Goal: Task Accomplishment & Management: Manage account settings

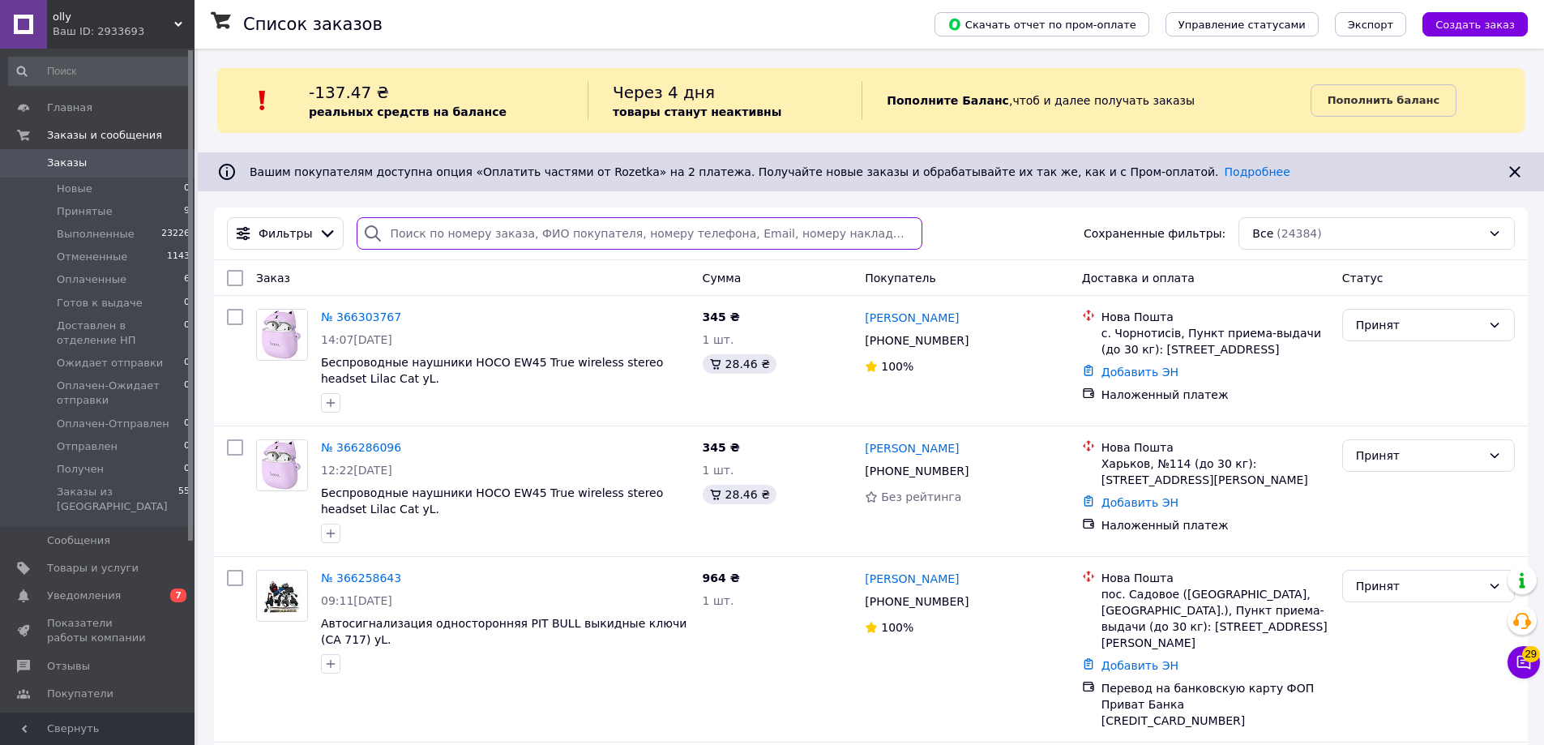
paste input "+380968850155"
type input "+380968850155"
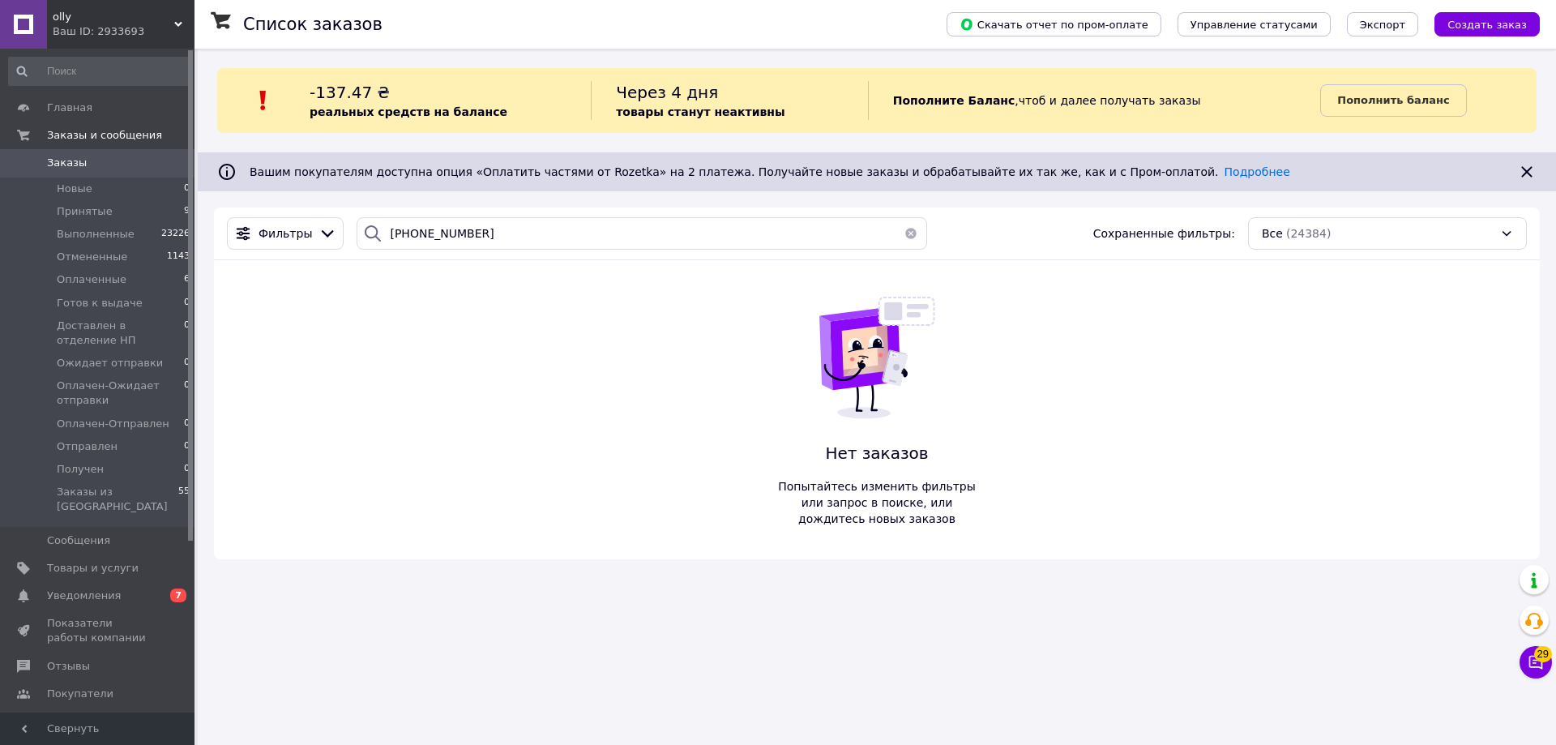
click at [903, 233] on button "button" at bounding box center [911, 233] width 32 height 32
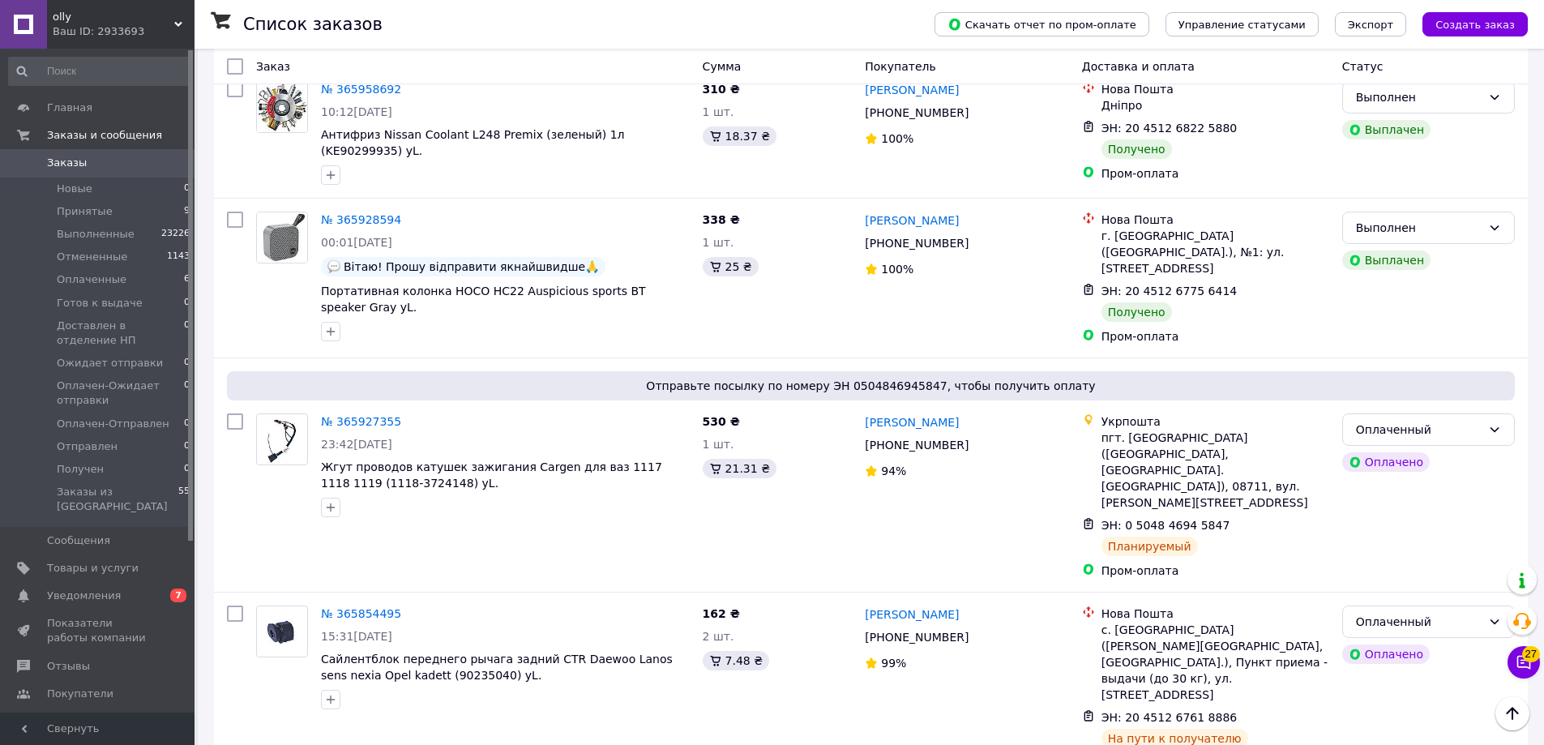
scroll to position [973, 0]
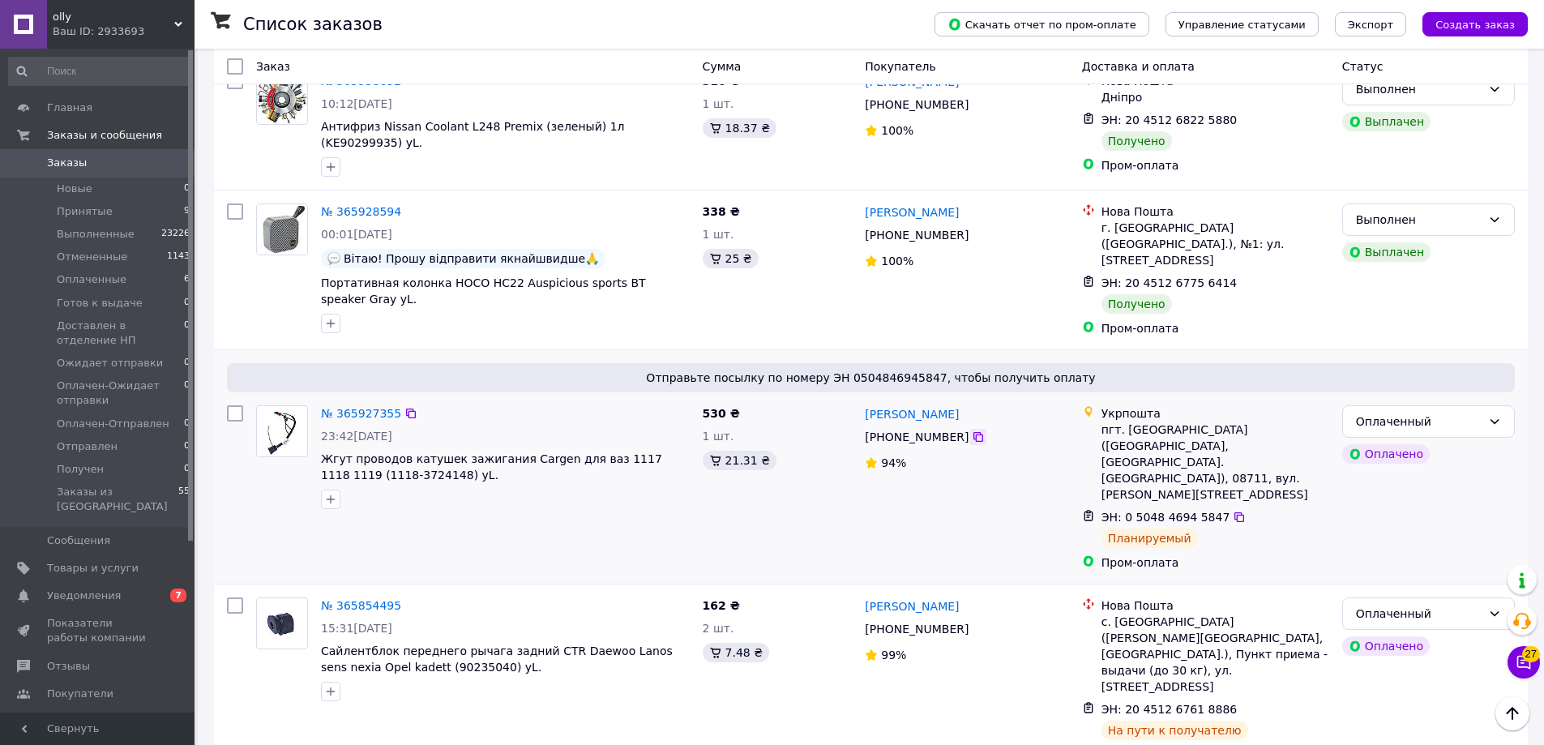
click at [973, 432] on icon at bounding box center [978, 437] width 10 height 10
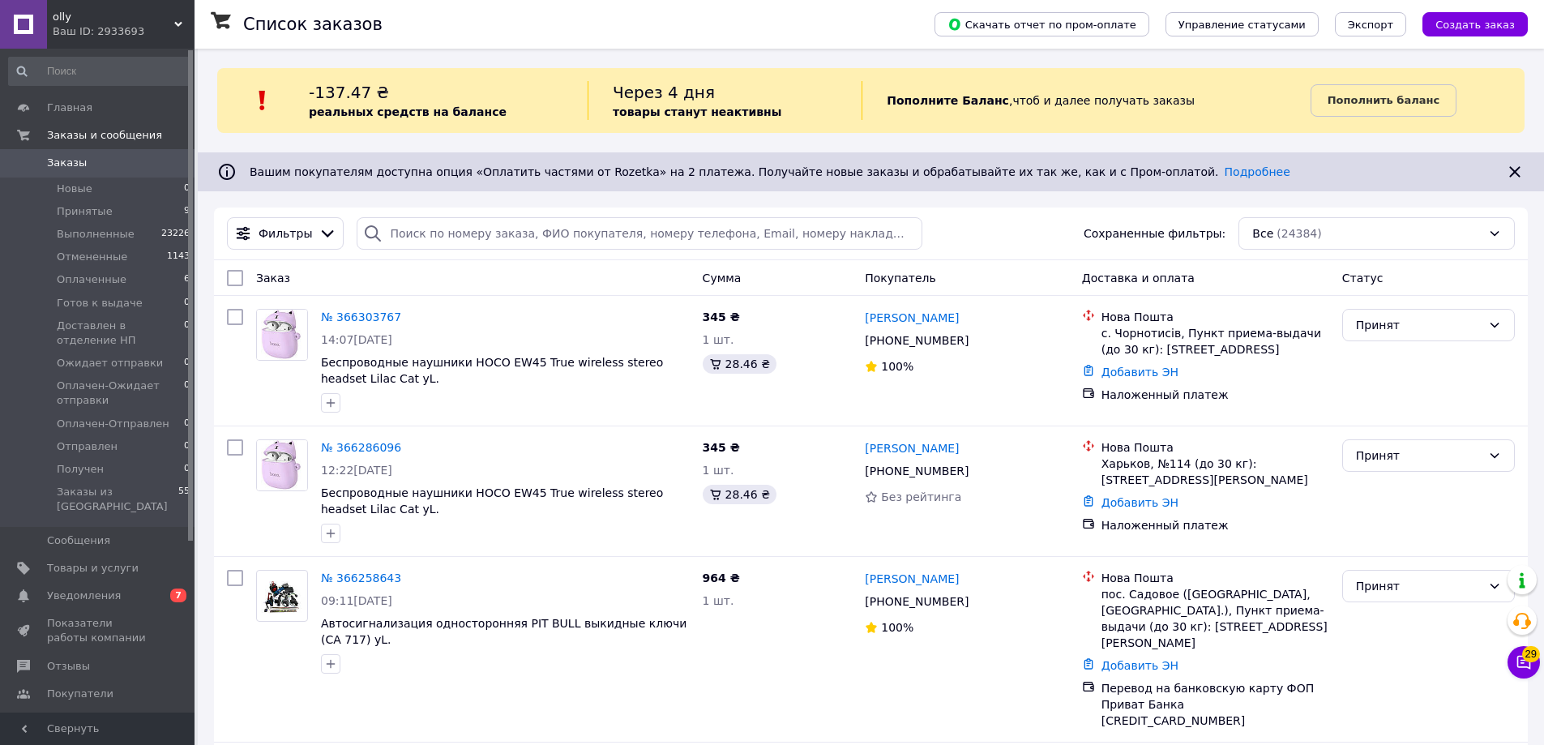
drag, startPoint x: 0, startPoint y: 0, endPoint x: 426, endPoint y: 246, distance: 491.7
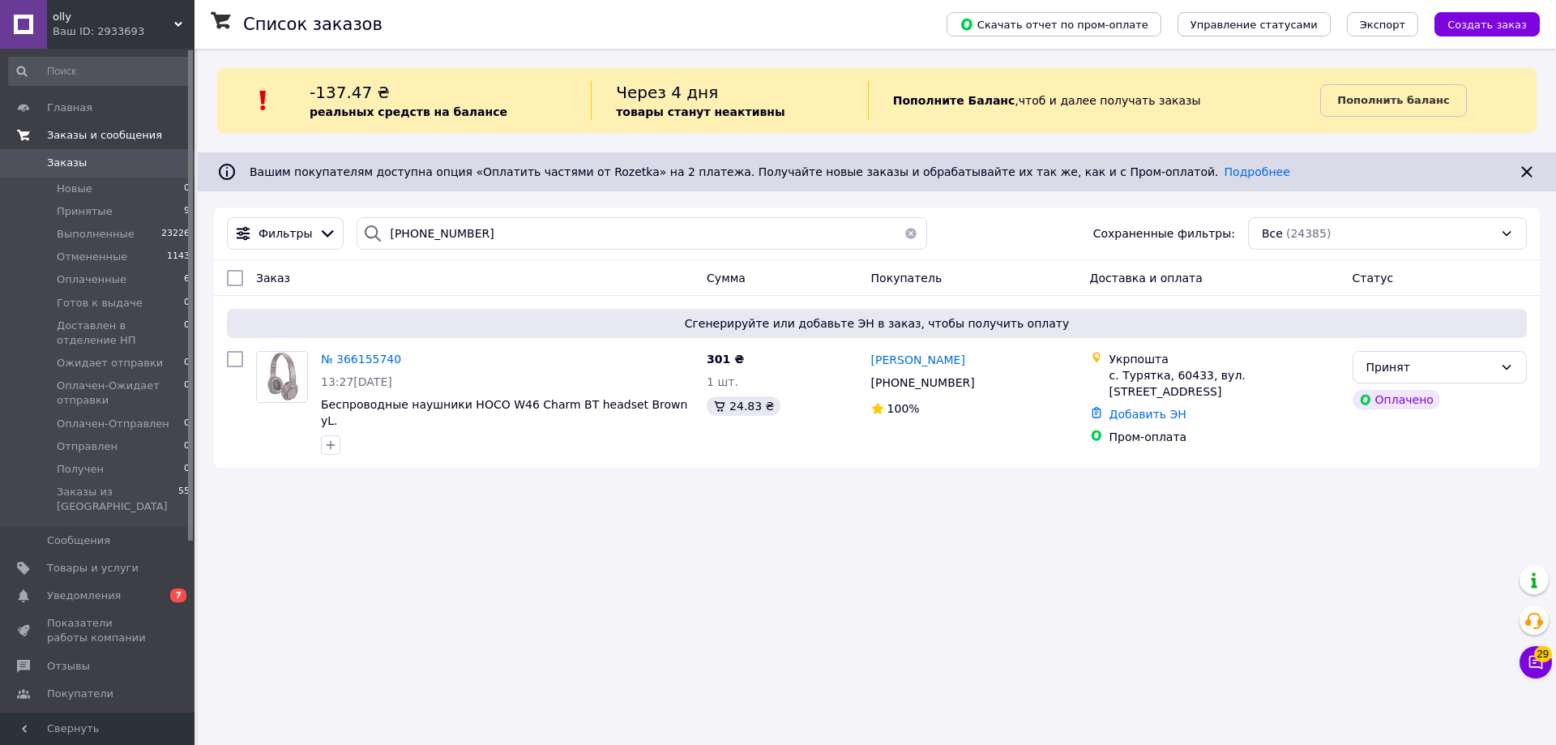
type input "(095) 389-31-51"
click at [376, 362] on span "№ 366155740" at bounding box center [361, 359] width 80 height 13
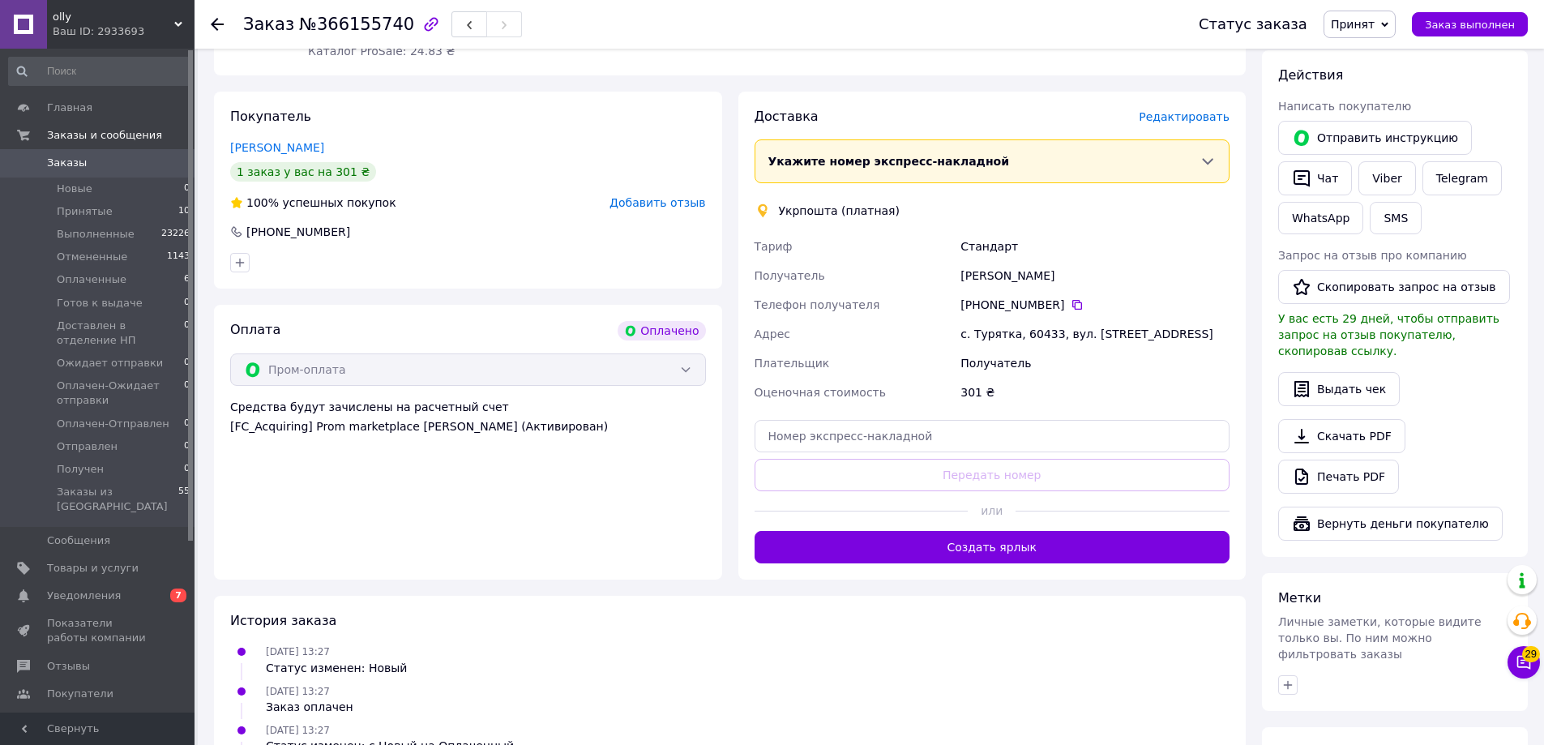
scroll to position [648, 0]
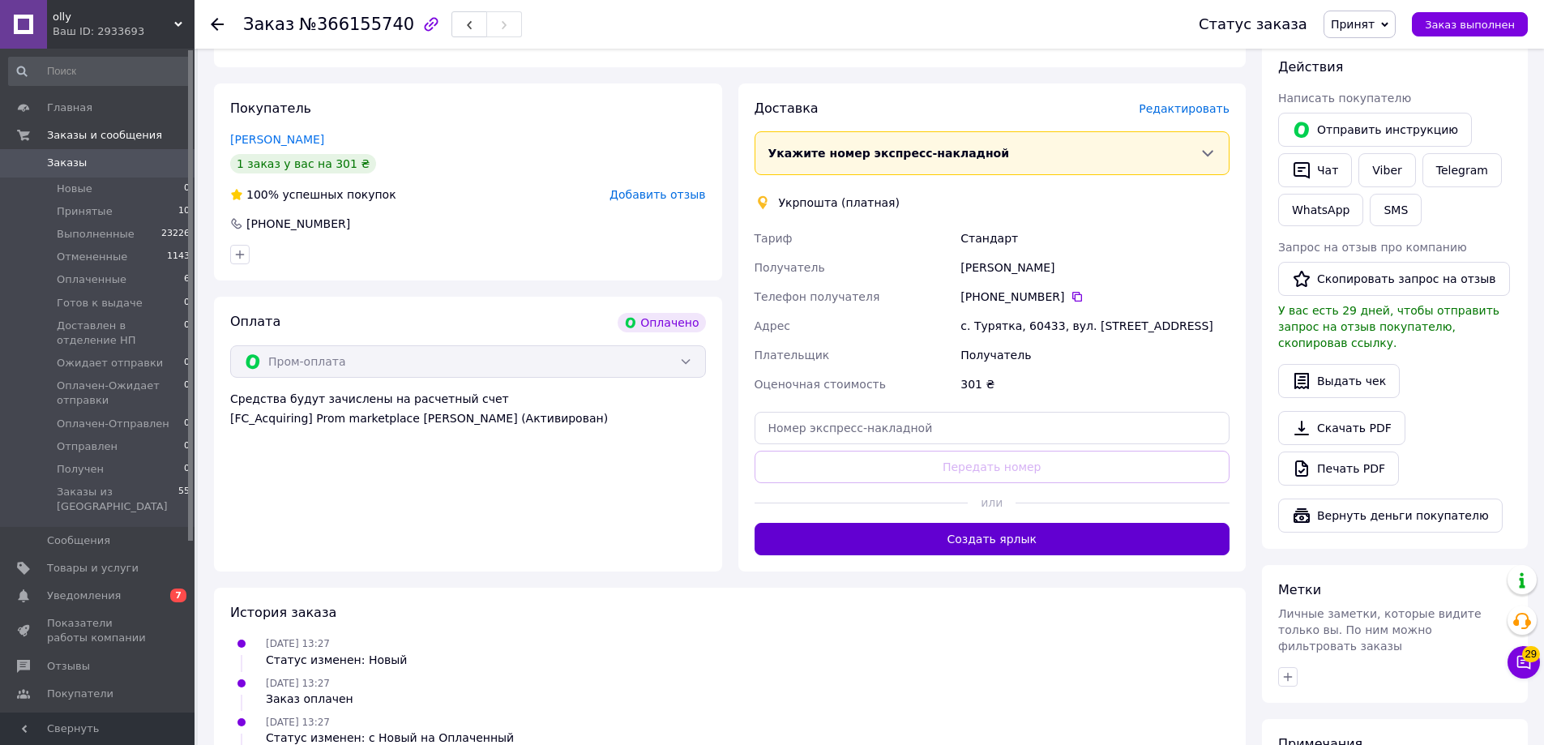
click at [1023, 540] on button "Создать ярлык" at bounding box center [993, 539] width 476 height 32
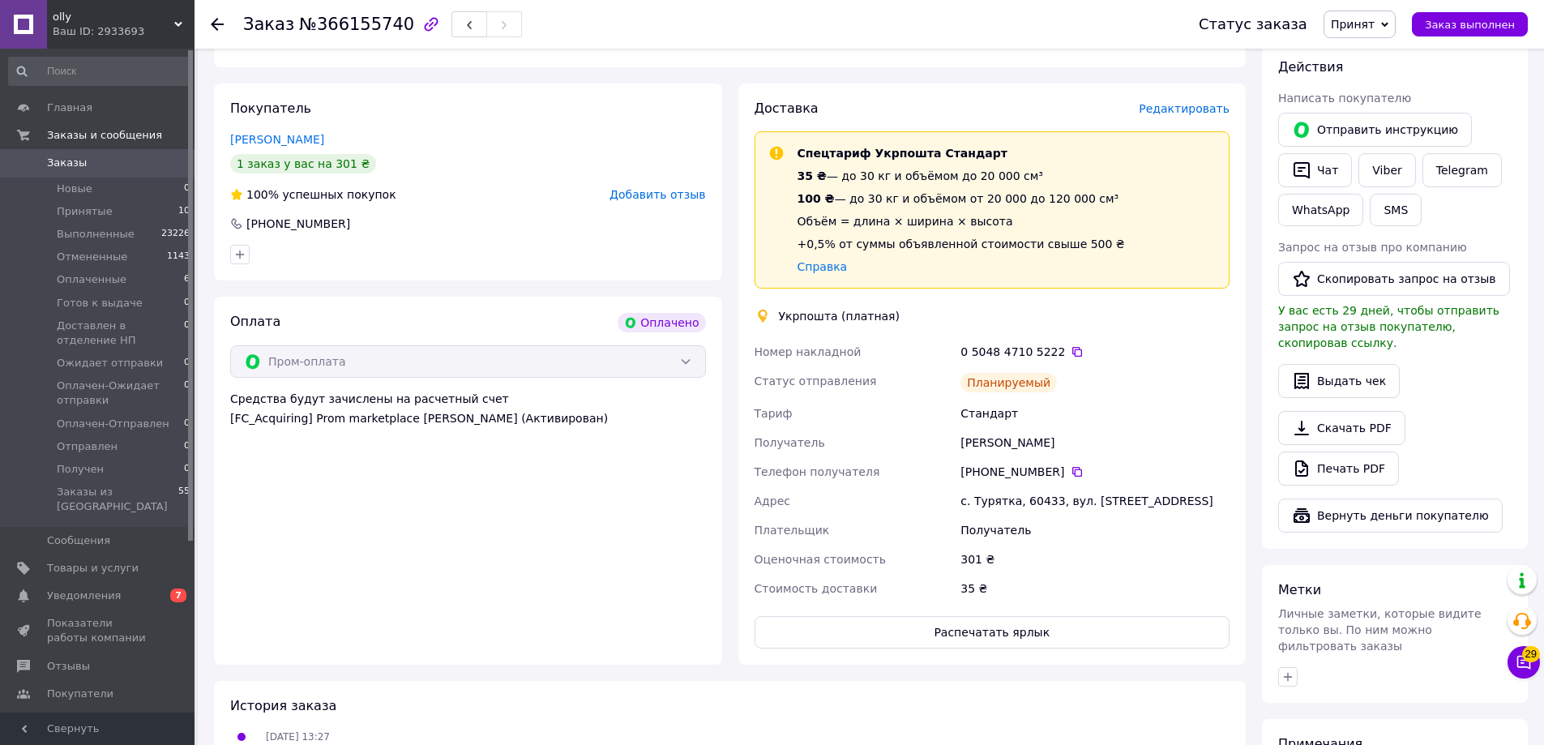
click at [212, 21] on icon at bounding box center [217, 24] width 13 height 13
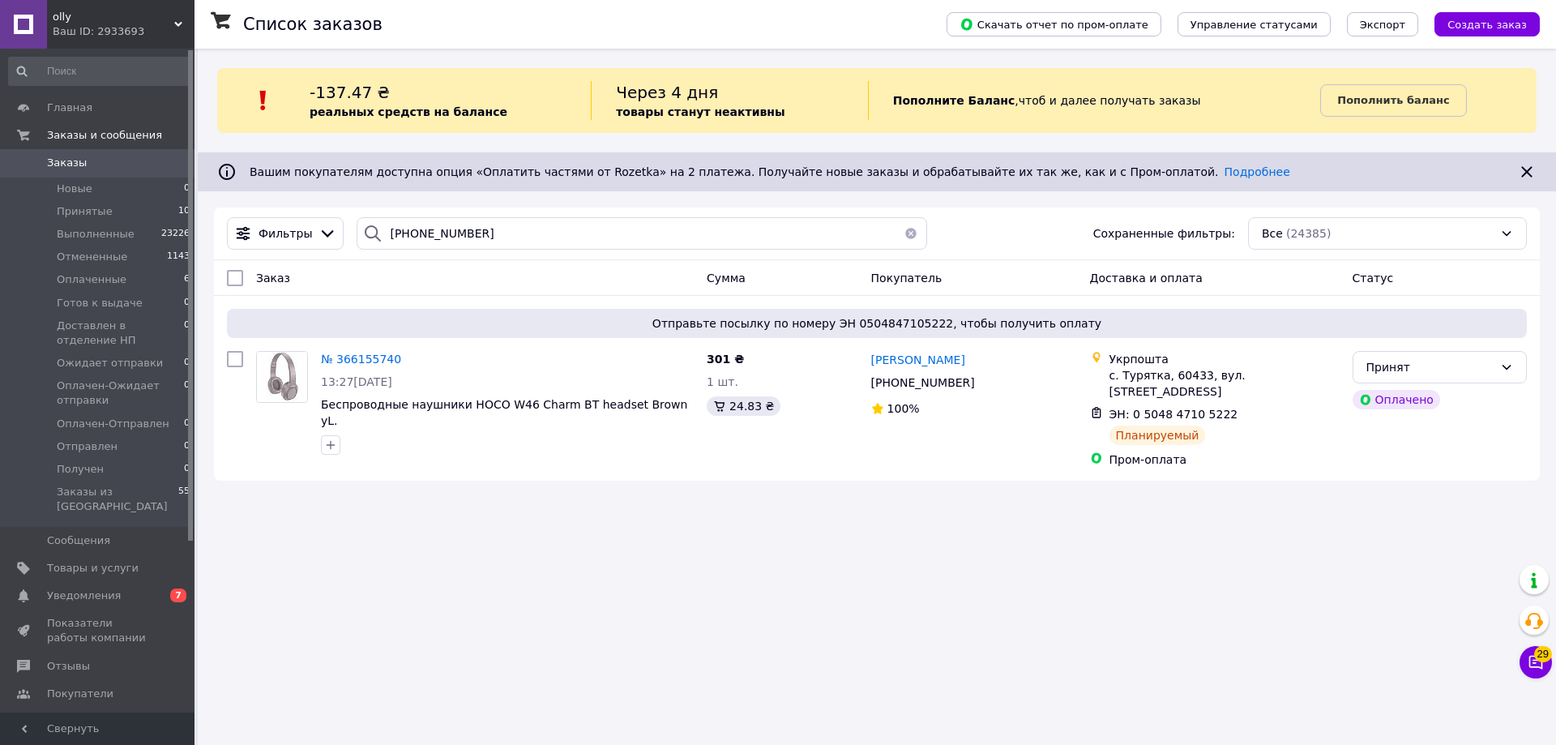
click at [903, 233] on button "button" at bounding box center [911, 233] width 32 height 32
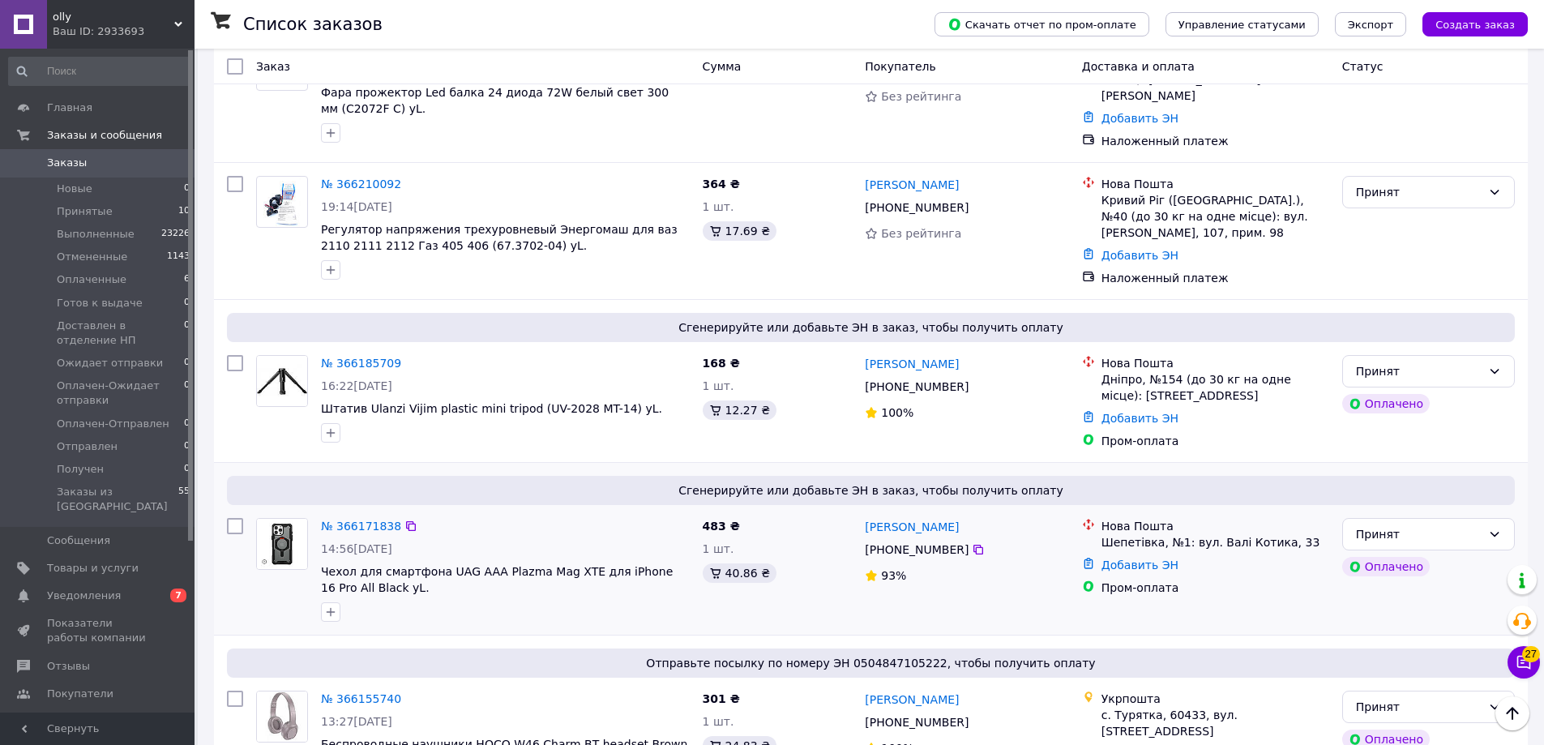
scroll to position [1054, 0]
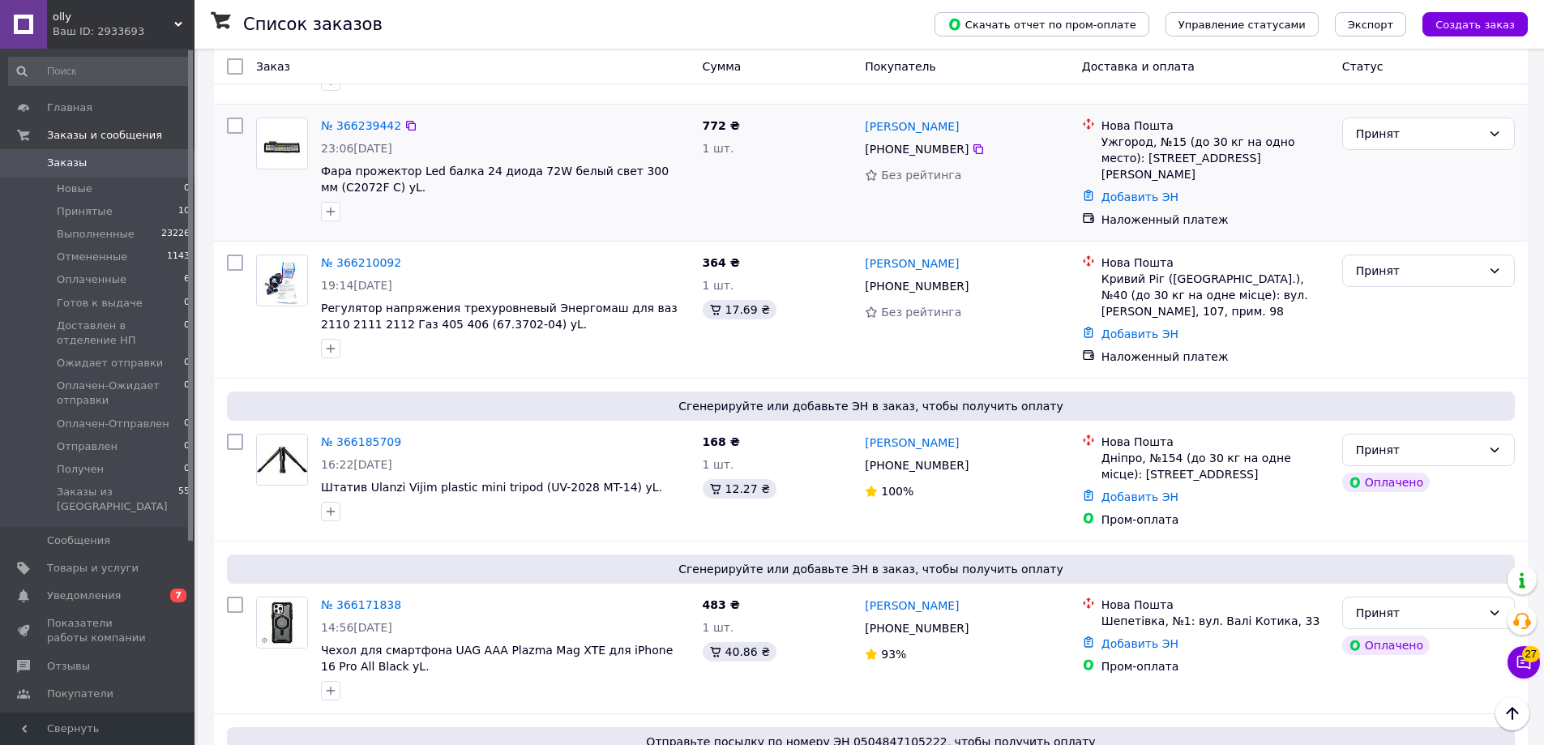
scroll to position [973, 0]
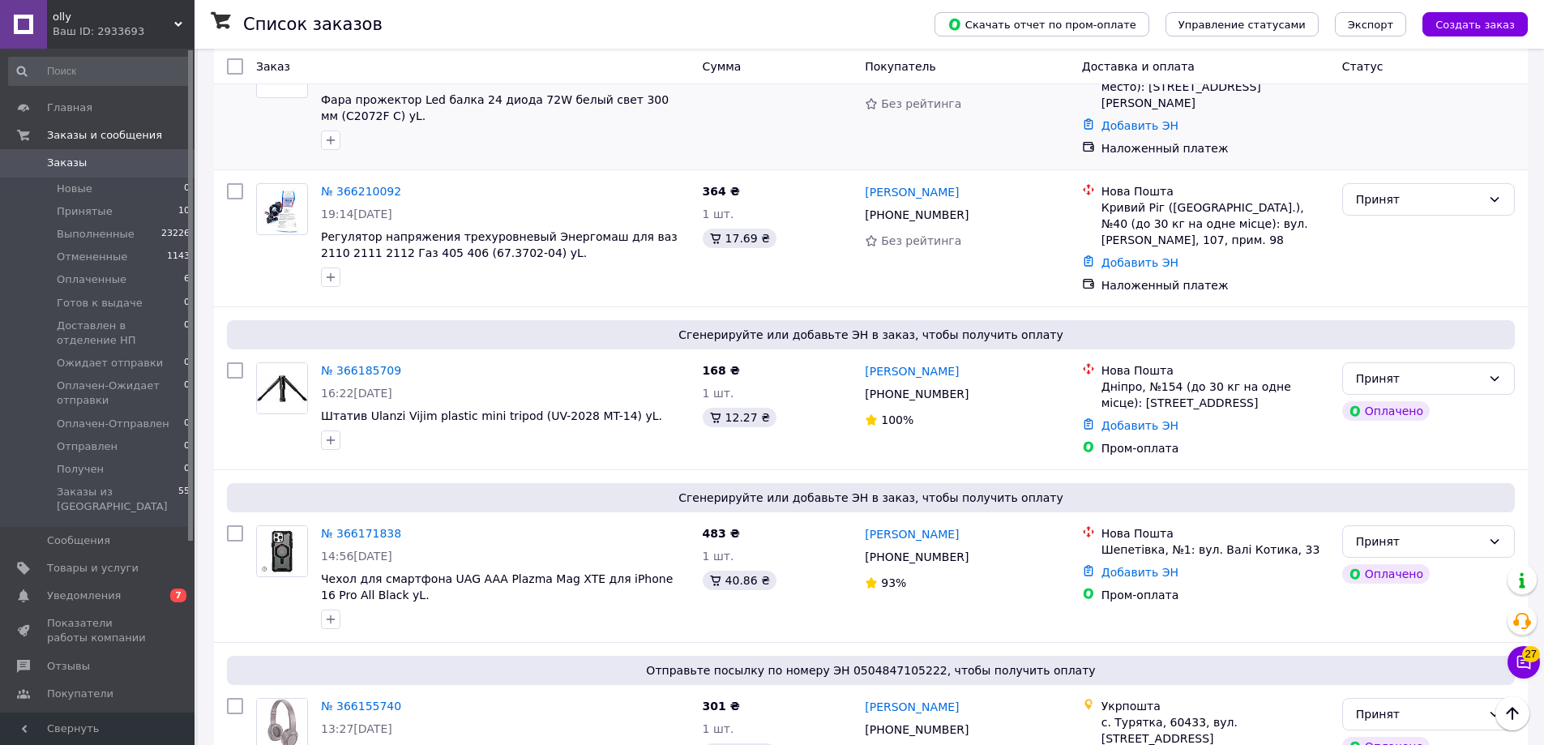
scroll to position [1054, 0]
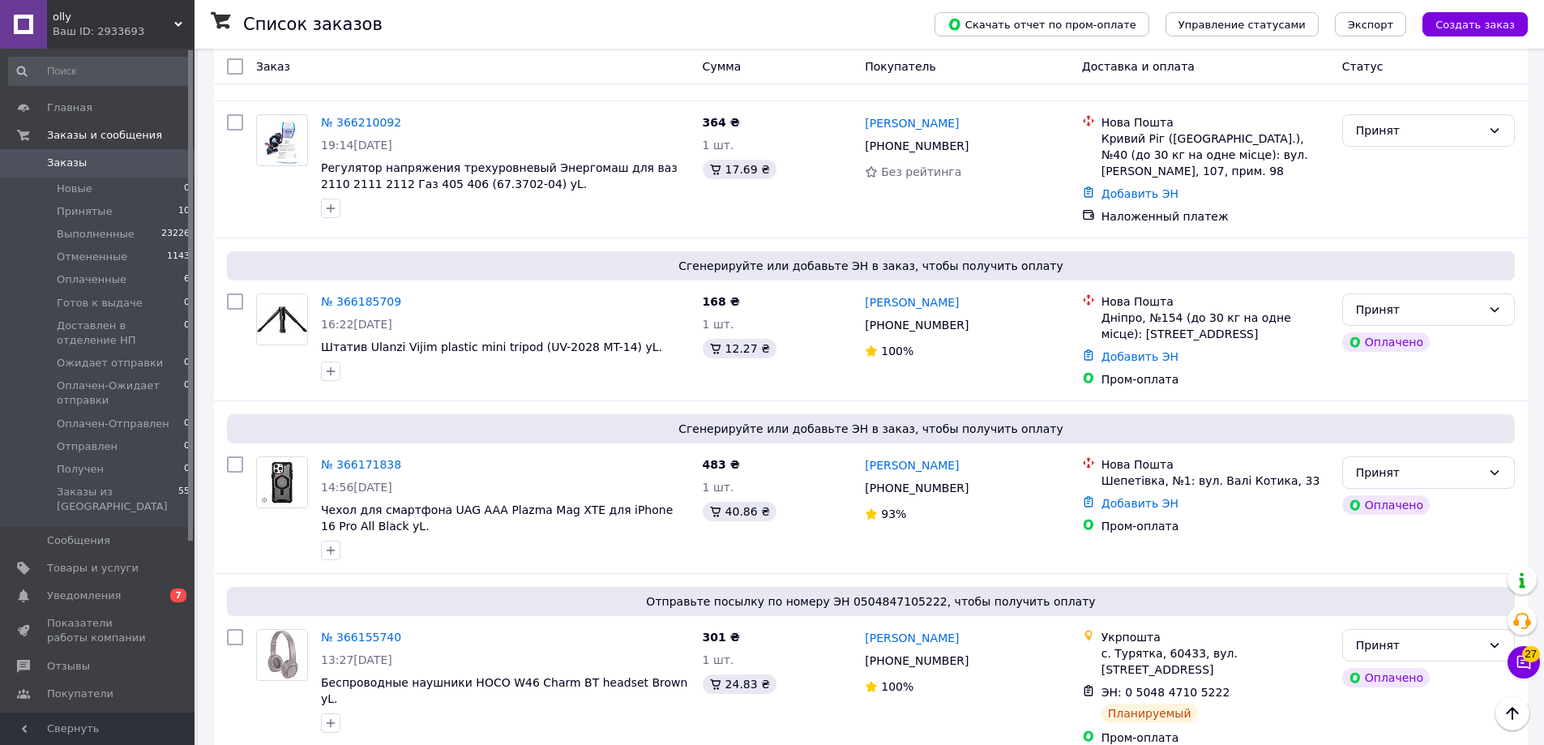
scroll to position [1135, 0]
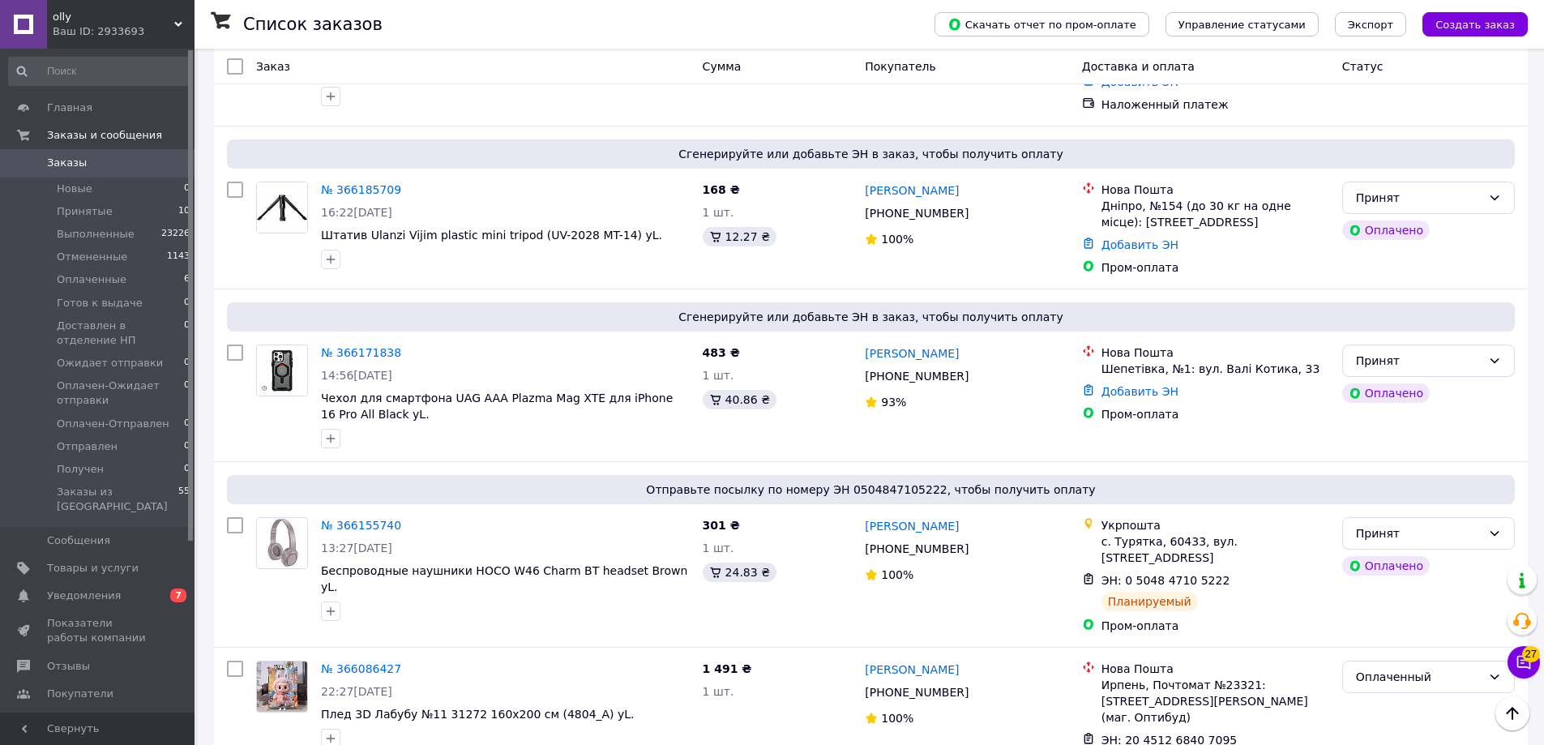
scroll to position [1216, 0]
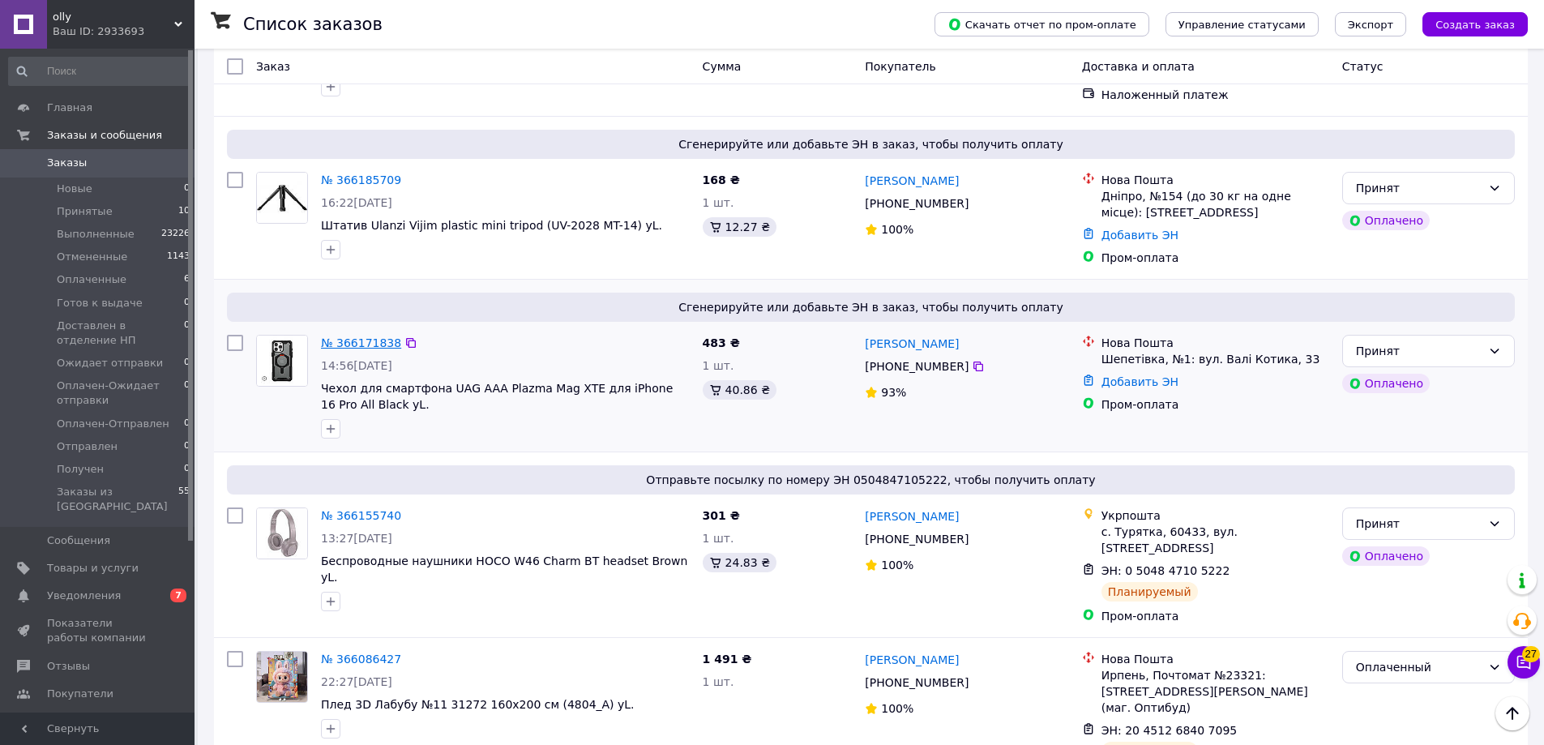
click at [368, 336] on link "№ 366171838" at bounding box center [361, 342] width 80 height 13
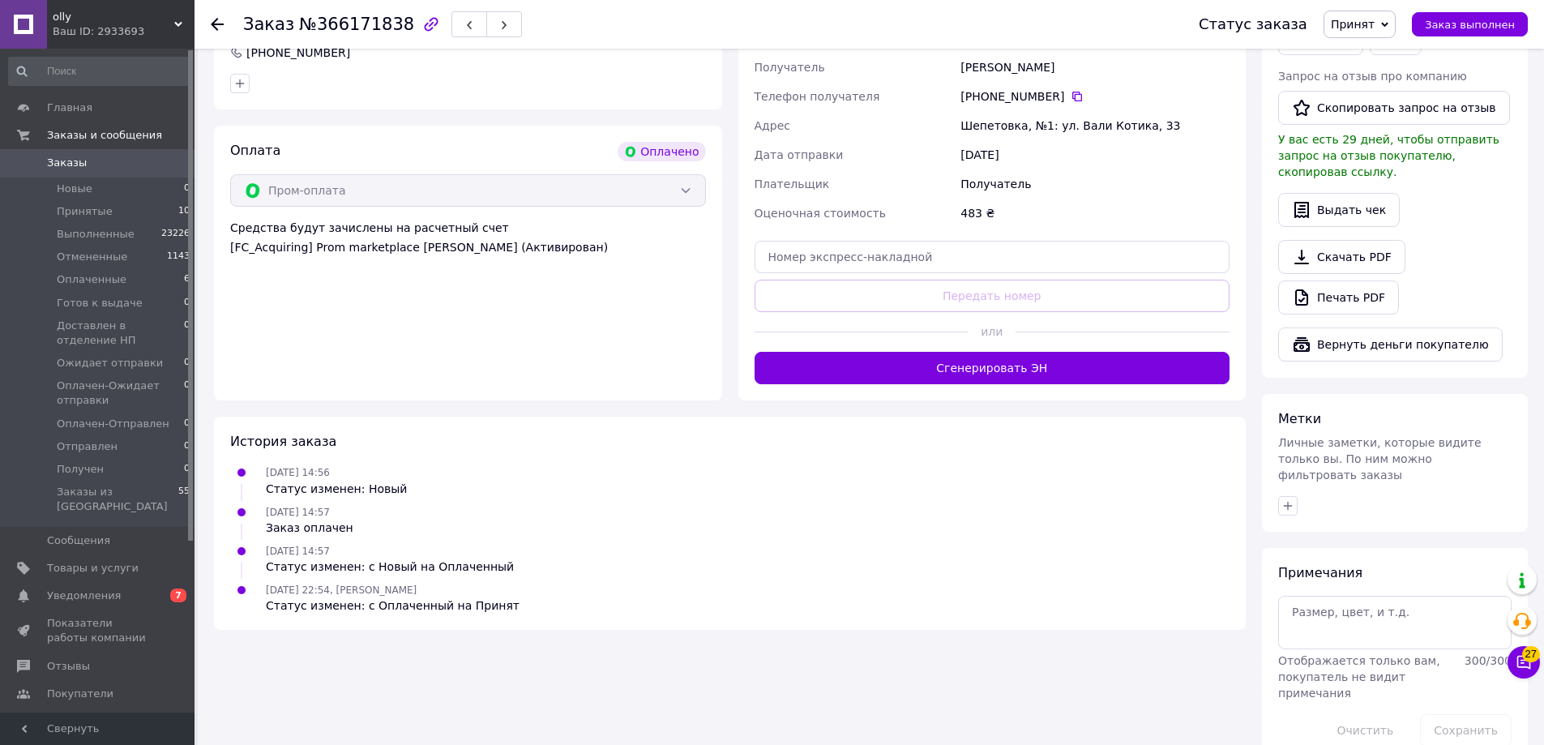
scroll to position [821, 0]
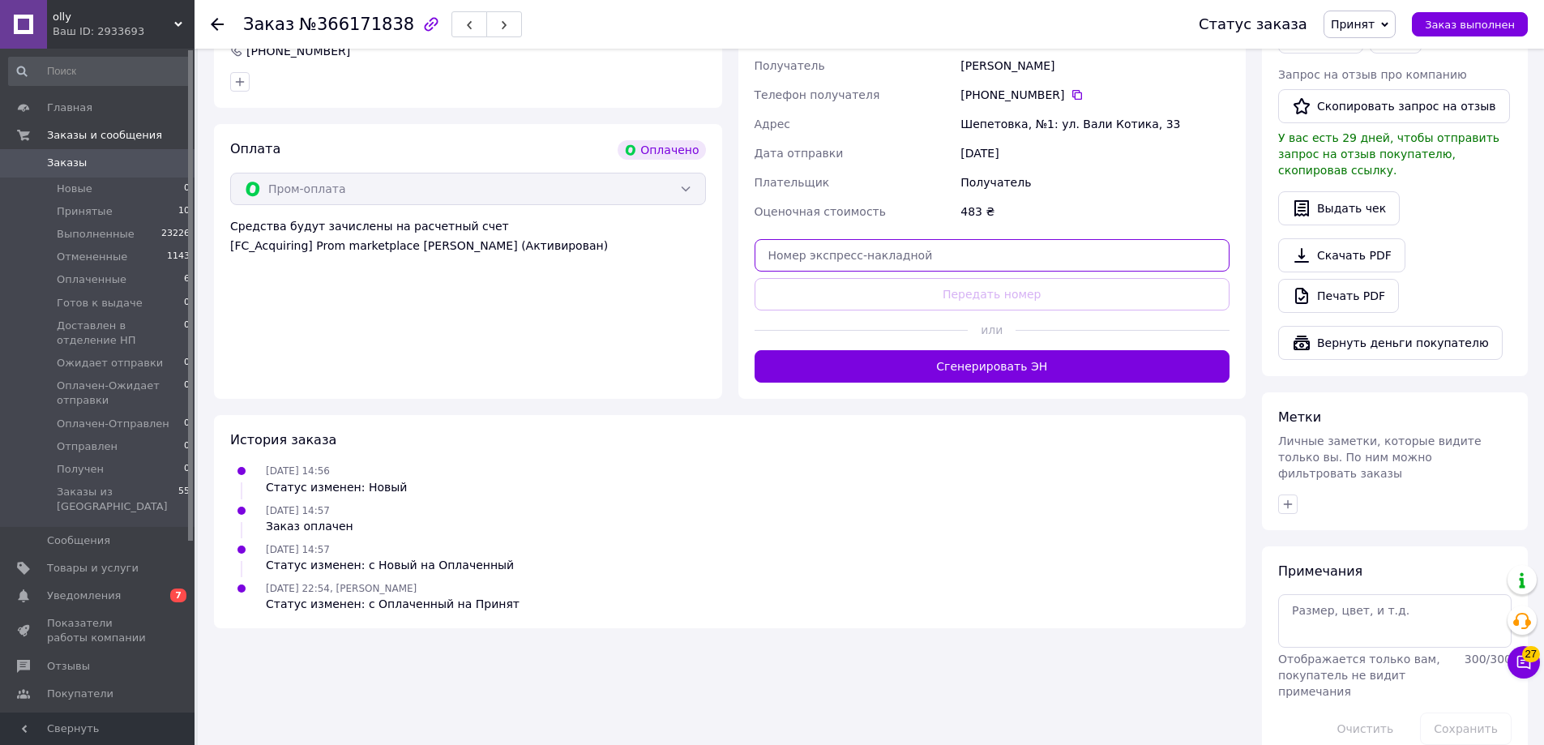
paste input "20451269171958"
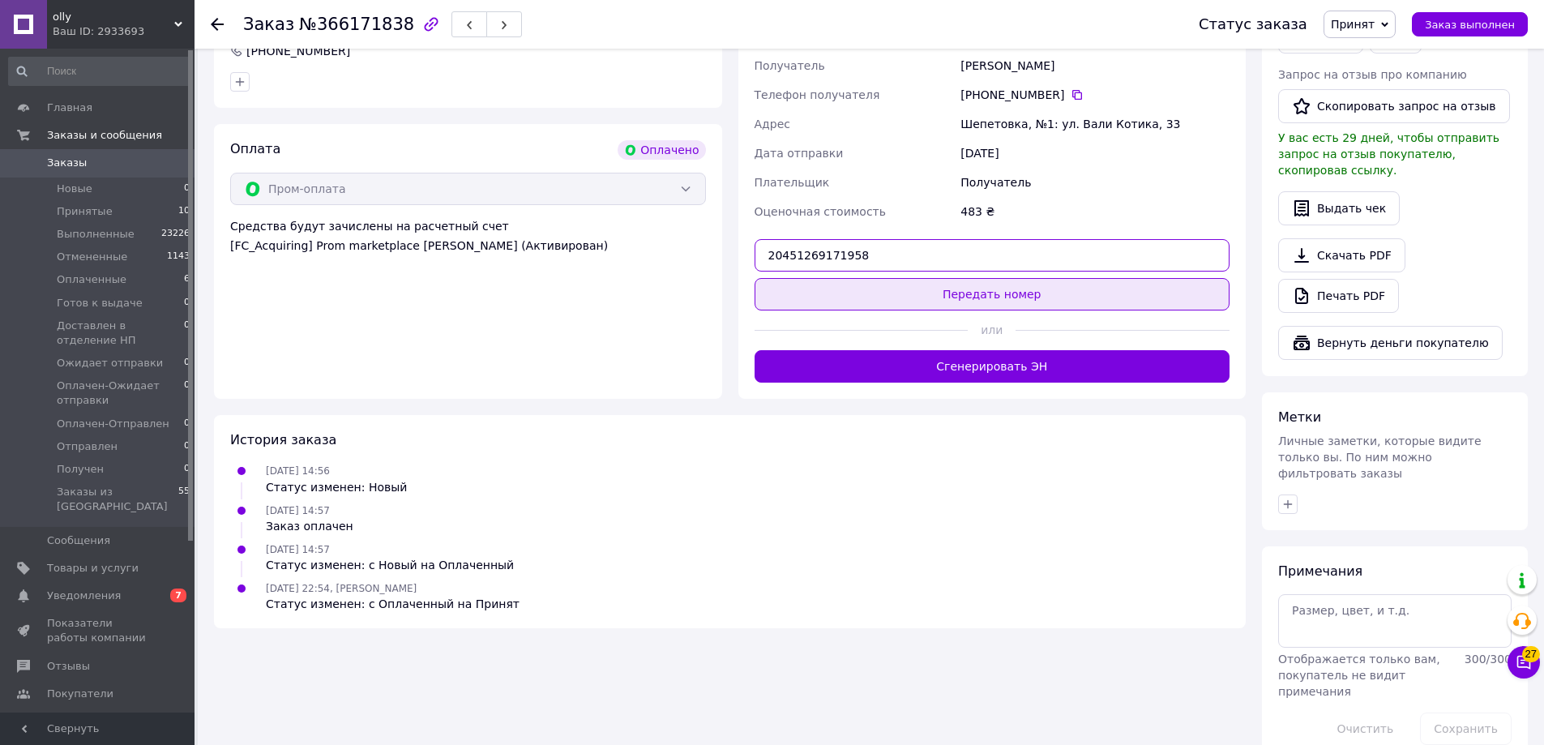
type input "20451269171958"
click at [927, 289] on button "Передать номер" at bounding box center [993, 294] width 476 height 32
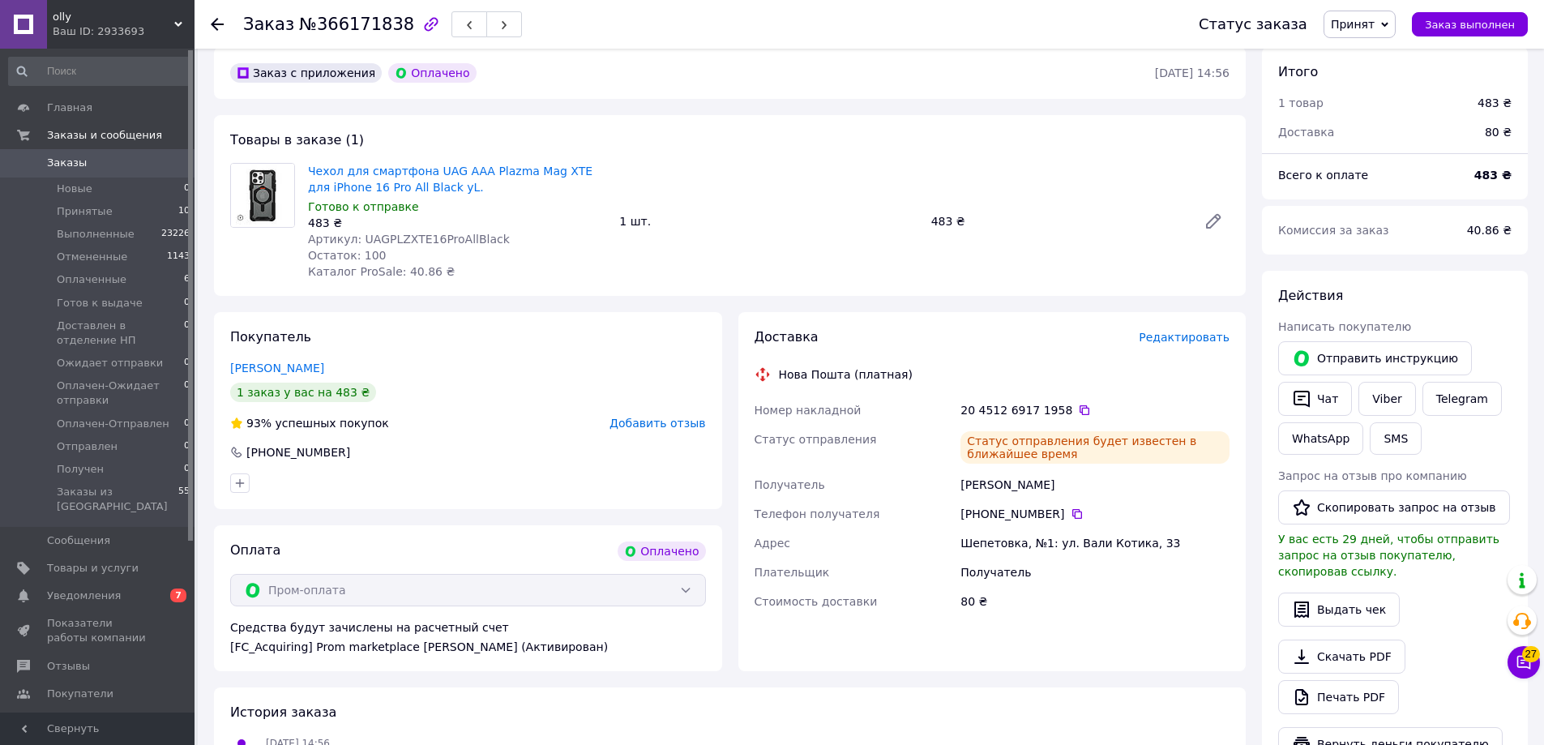
scroll to position [335, 0]
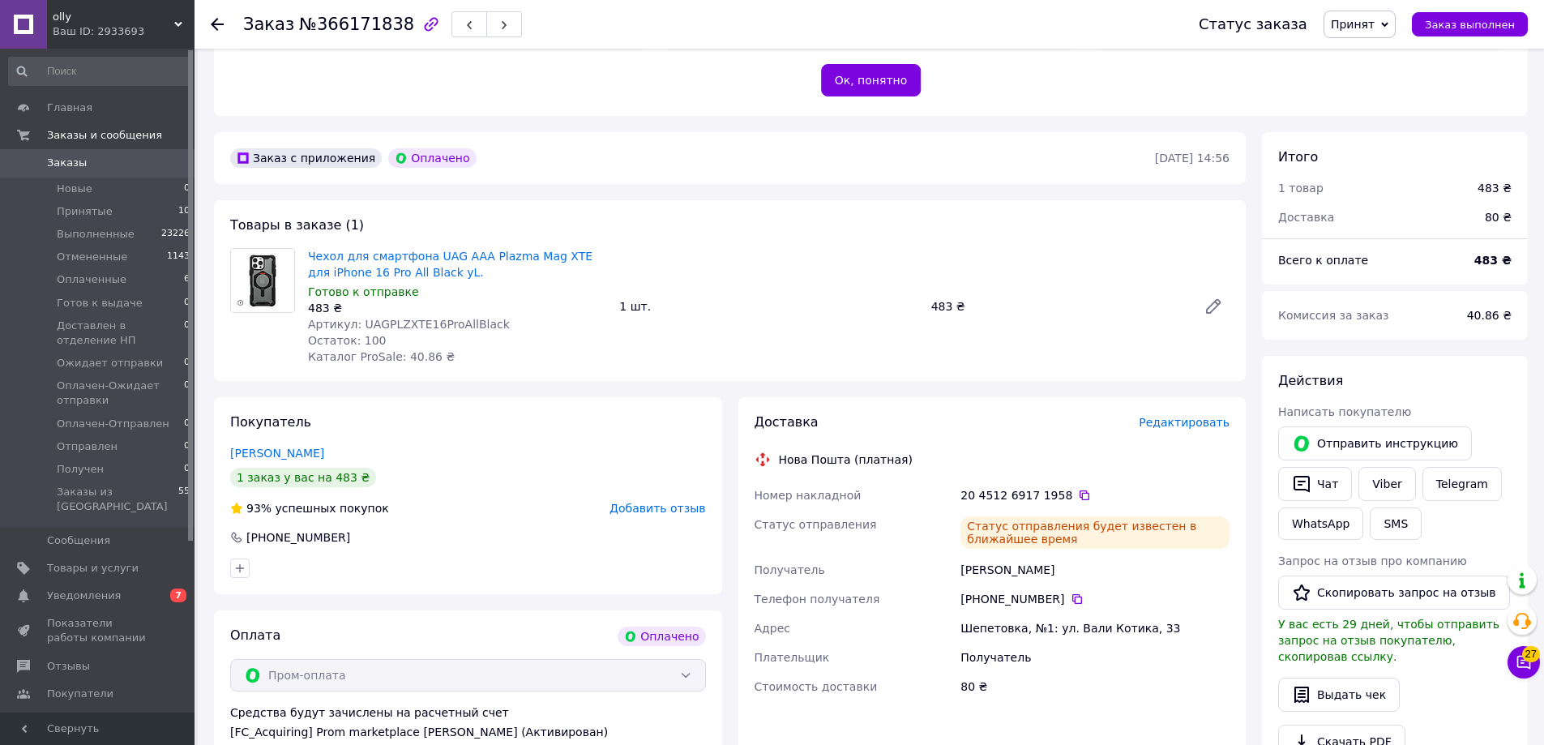
click at [220, 22] on icon at bounding box center [217, 24] width 13 height 13
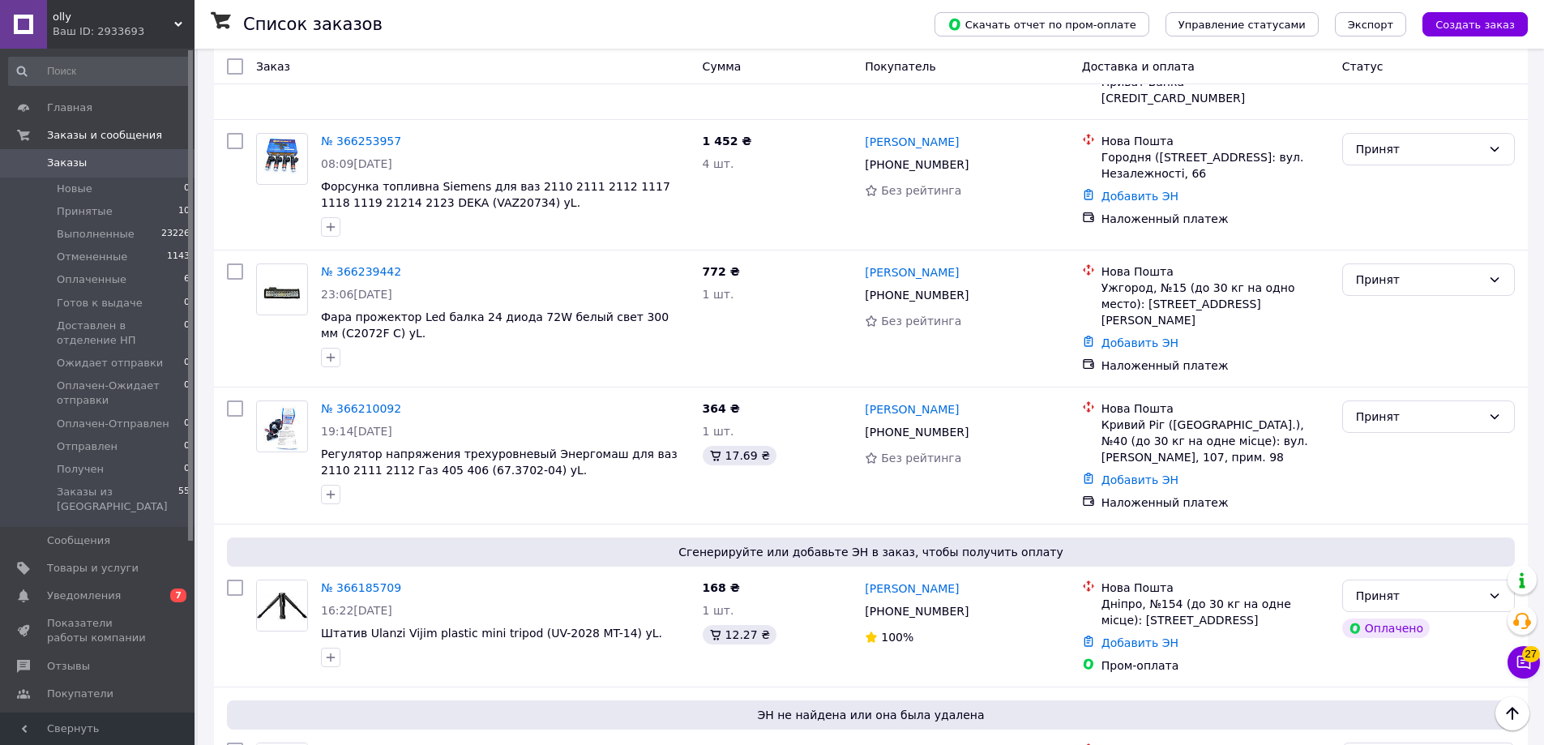
scroll to position [811, 0]
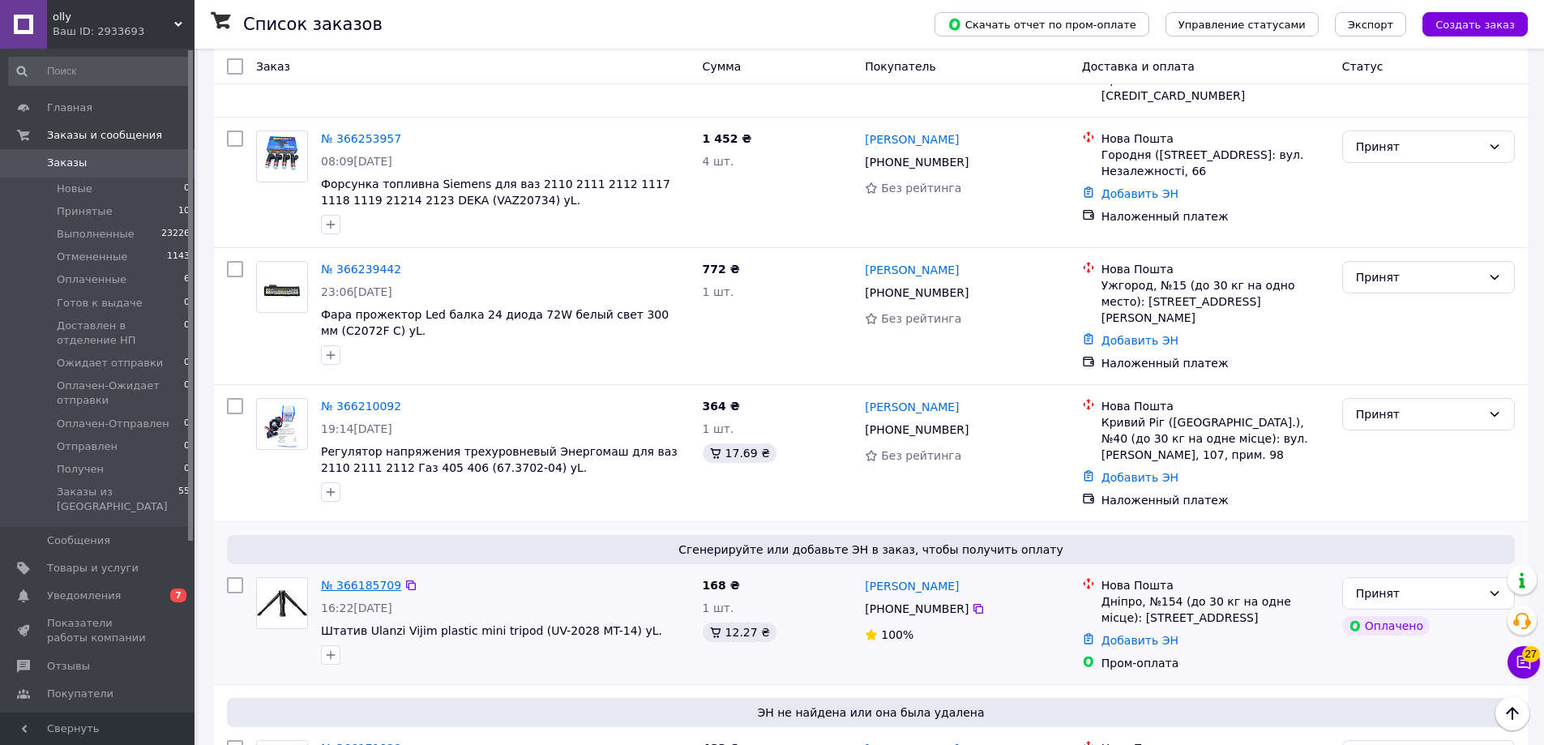
click at [333, 579] on link "№ 366185709" at bounding box center [361, 585] width 80 height 13
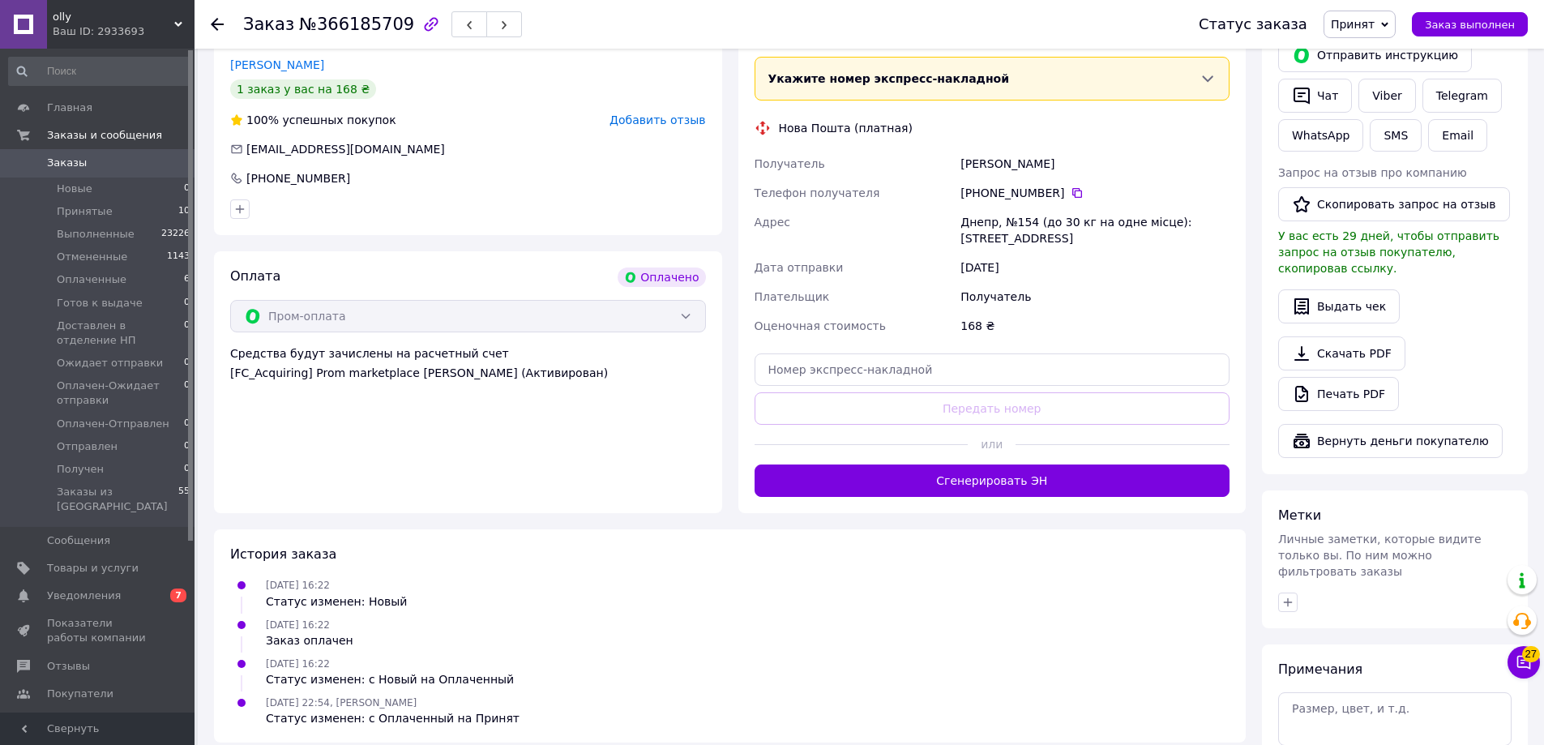
scroll to position [735, 0]
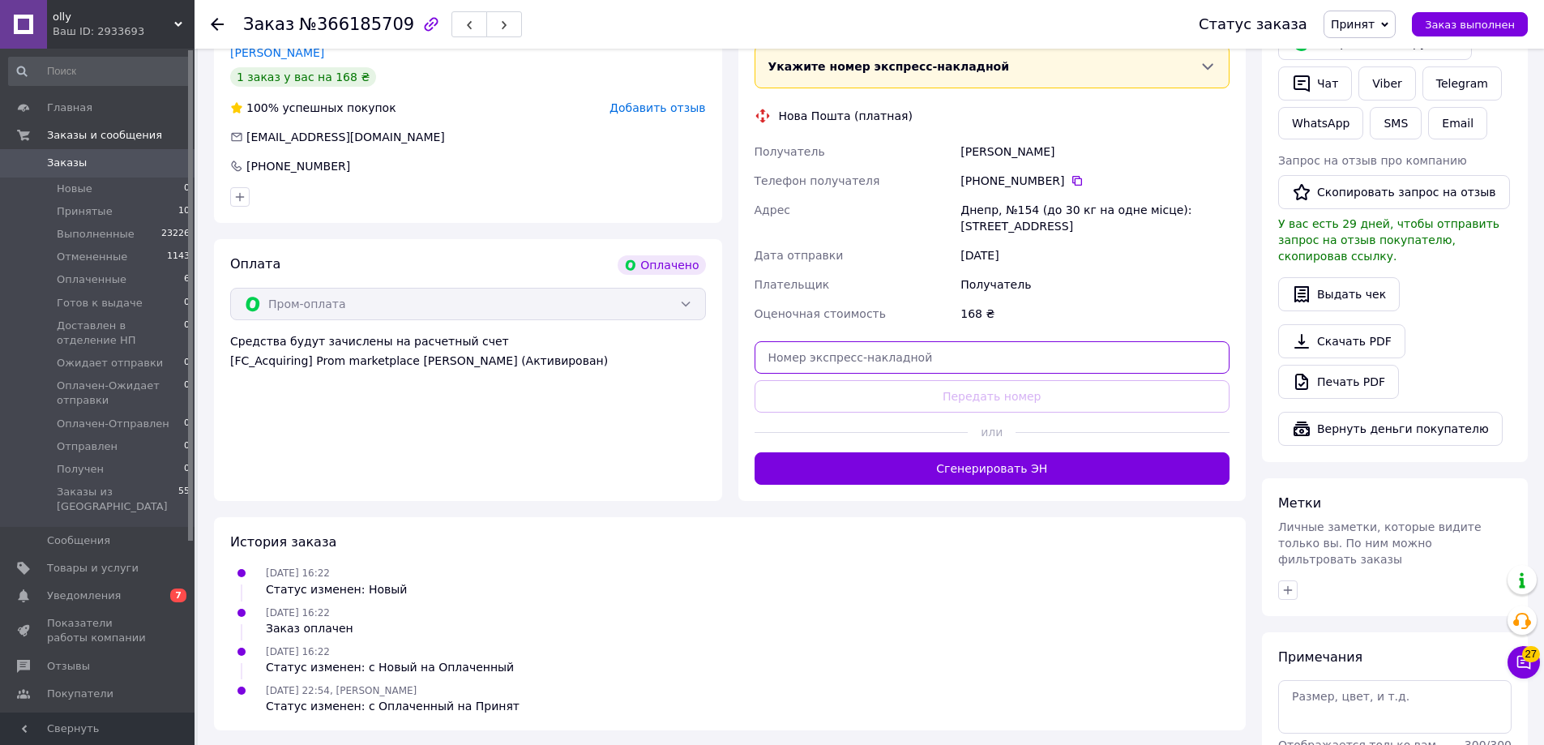
paste input "20451269173251"
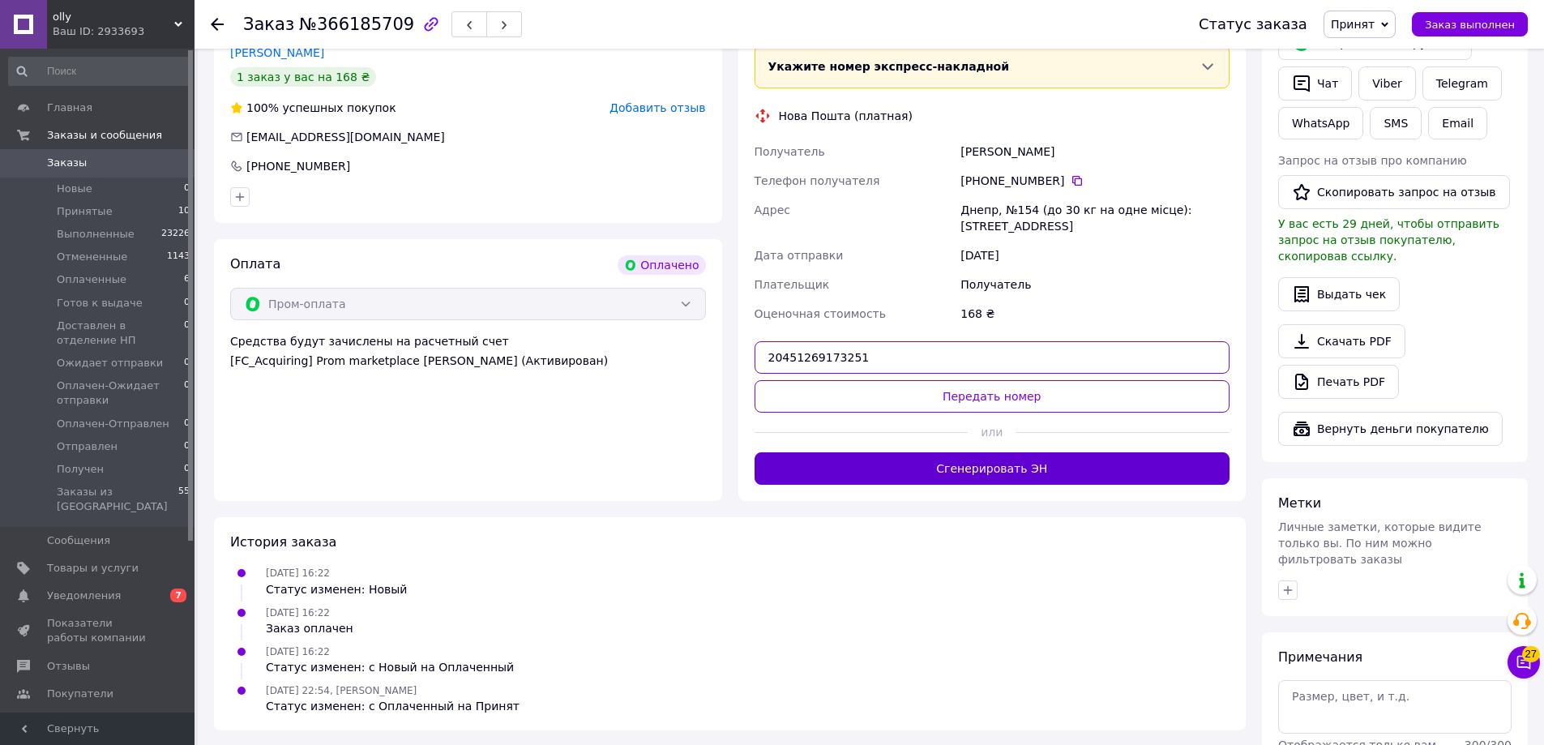
type input "20451269173251"
click at [969, 468] on button "Сгенерировать ЭН" at bounding box center [993, 468] width 476 height 32
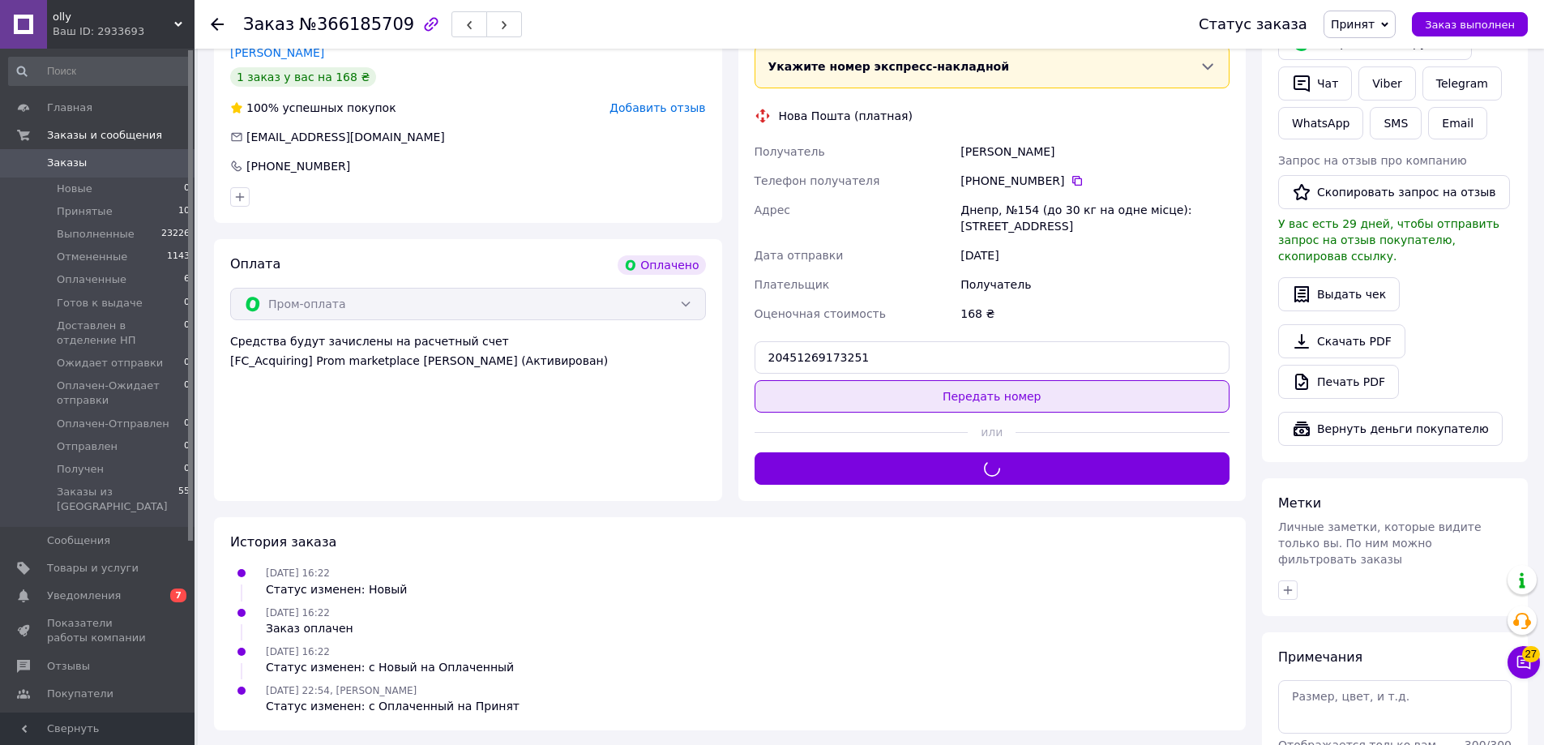
click at [864, 401] on button "Передать номер" at bounding box center [993, 396] width 476 height 32
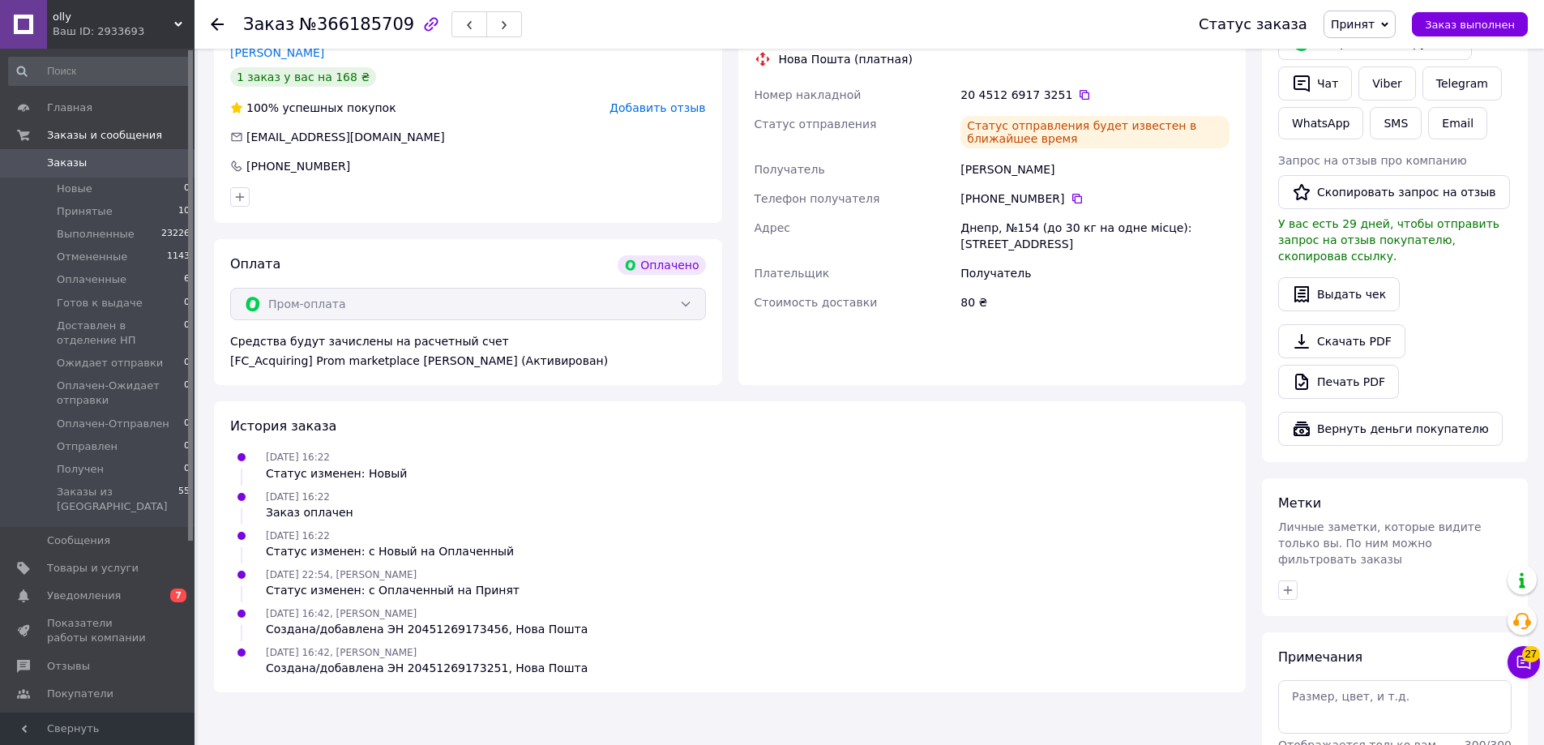
click at [218, 28] on icon at bounding box center [217, 24] width 13 height 13
